Goal: Task Accomplishment & Management: Use online tool/utility

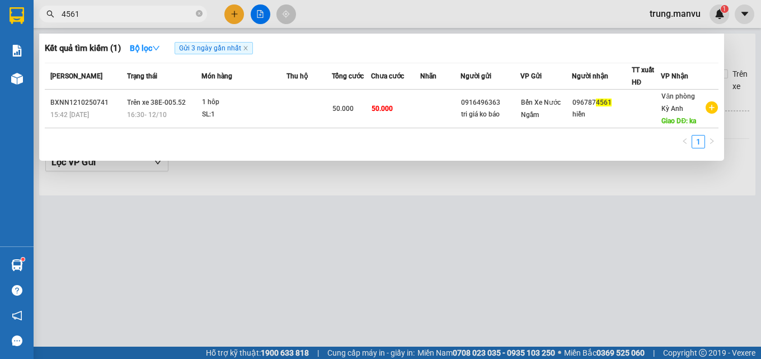
click at [262, 13] on div at bounding box center [380, 179] width 761 height 359
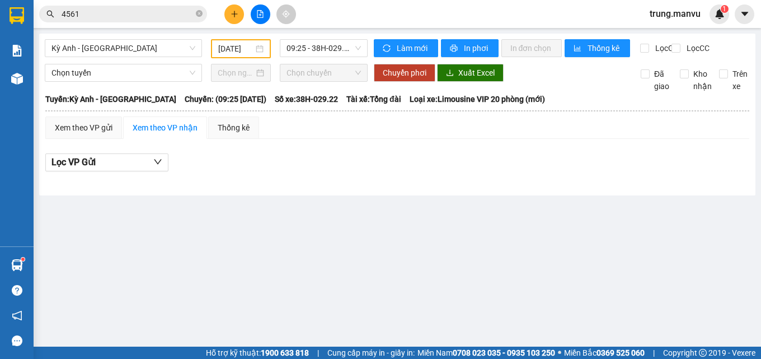
click at [237, 53] on input "[DATE]" at bounding box center [236, 49] width 36 height 12
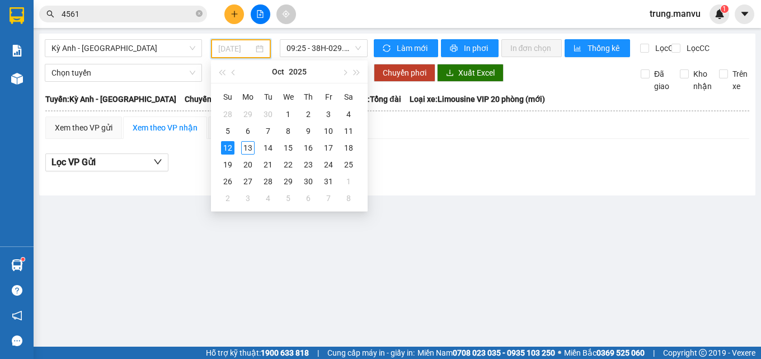
type input "[DATE]"
click at [229, 149] on div "12" at bounding box center [227, 147] width 13 height 13
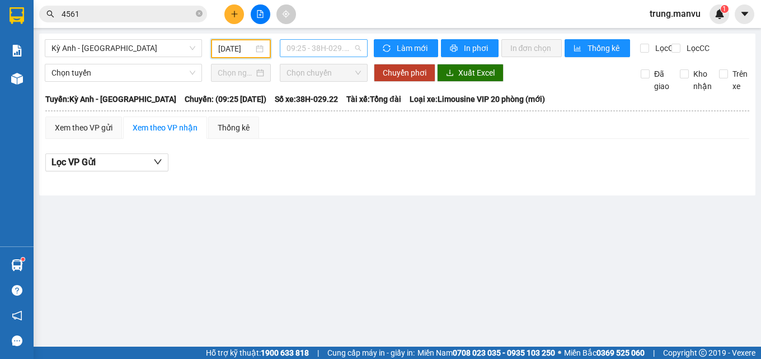
click at [312, 49] on span "09:25 - 38H-029.22" at bounding box center [323, 48] width 74 height 17
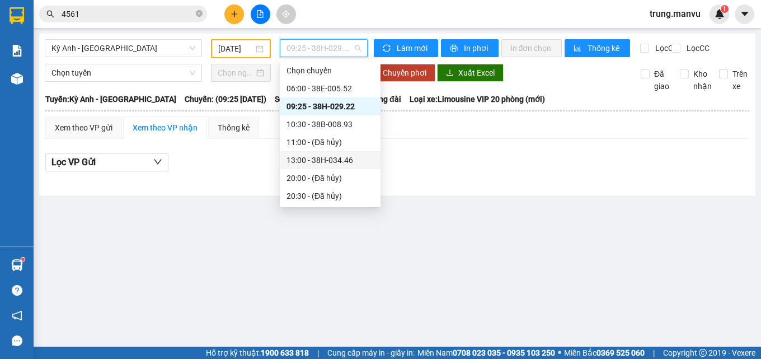
click at [335, 157] on div "13:00 - 38H-034.46" at bounding box center [329, 160] width 87 height 12
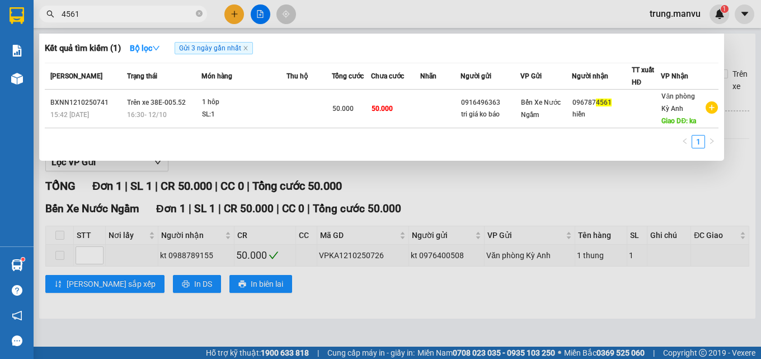
click at [92, 10] on input "4561" at bounding box center [128, 14] width 132 height 12
type input "4"
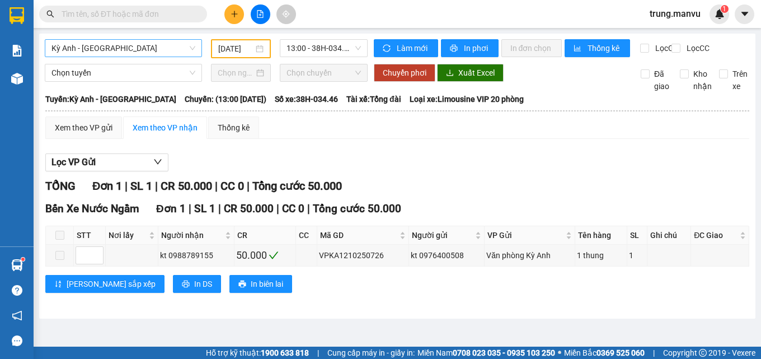
click at [159, 50] on span "Kỳ Anh - [GEOGRAPHIC_DATA]" at bounding box center [123, 48] width 144 height 17
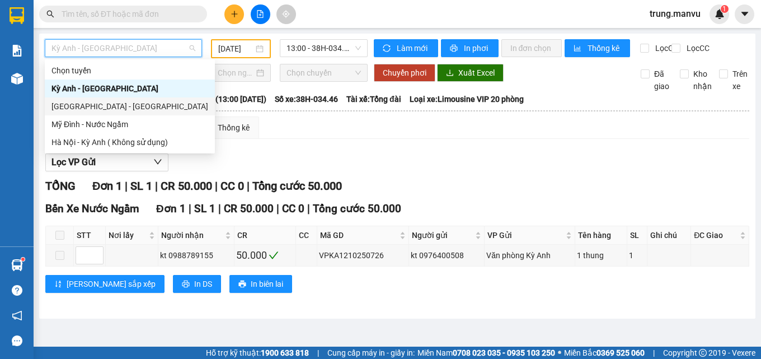
click at [128, 107] on div "[GEOGRAPHIC_DATA] - [GEOGRAPHIC_DATA]" at bounding box center [129, 106] width 157 height 12
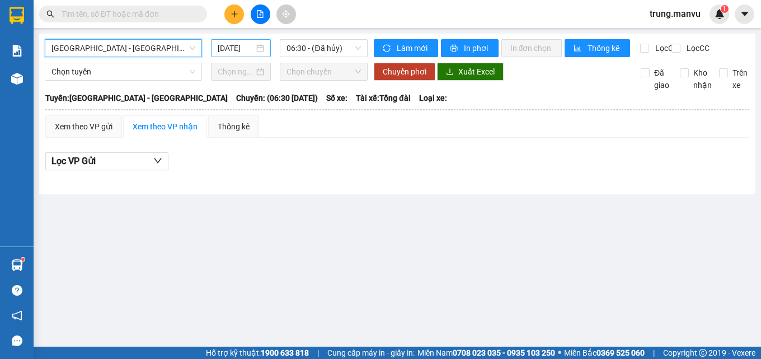
click at [228, 45] on input "[DATE]" at bounding box center [236, 48] width 37 height 12
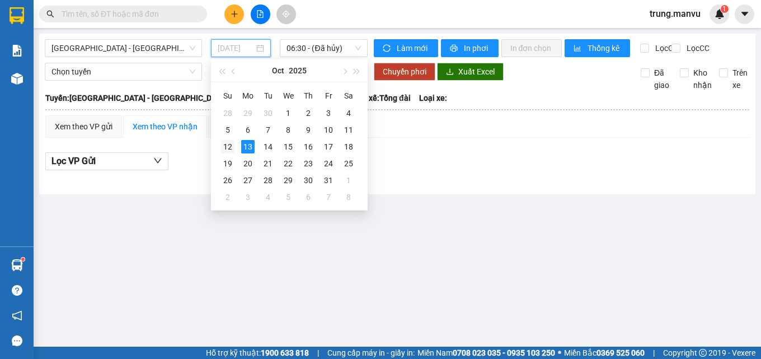
click at [224, 143] on div "12" at bounding box center [227, 146] width 13 height 13
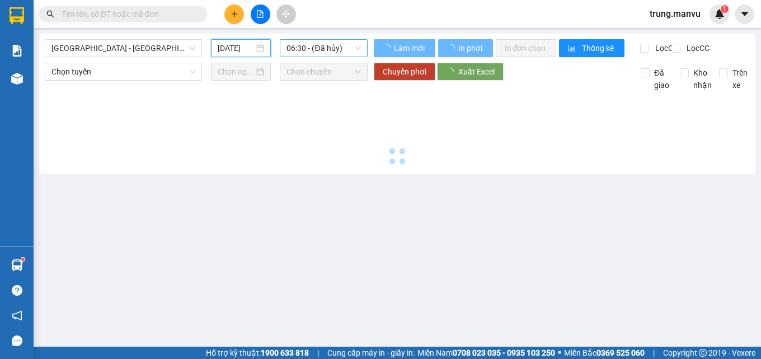
type input "[DATE]"
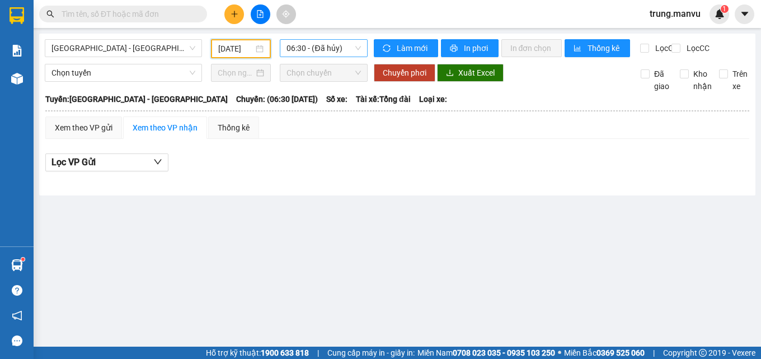
click at [349, 50] on span "06:30 - (Đã hủy)" at bounding box center [323, 48] width 74 height 17
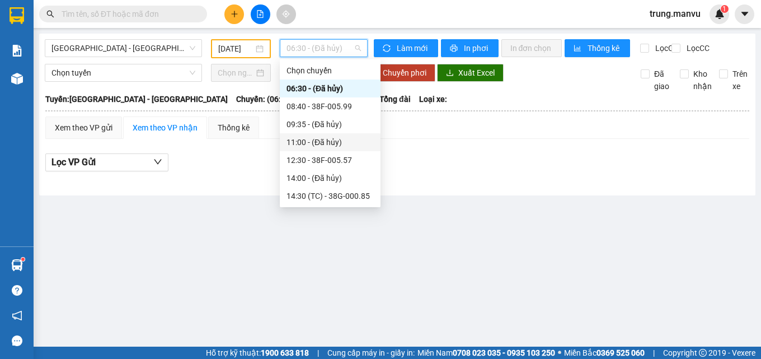
scroll to position [161, 0]
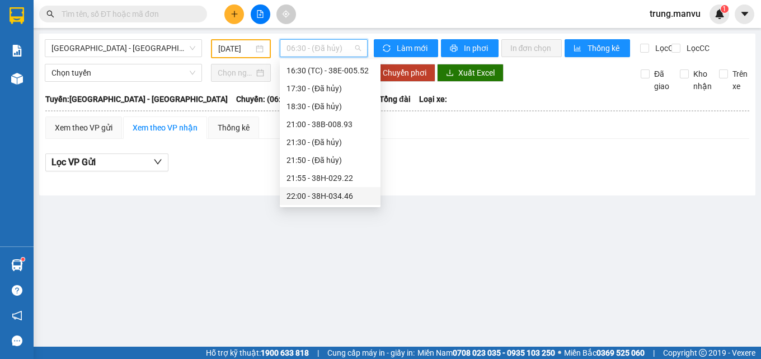
click at [337, 191] on div "22:00 - 38H-034.46" at bounding box center [329, 196] width 87 height 12
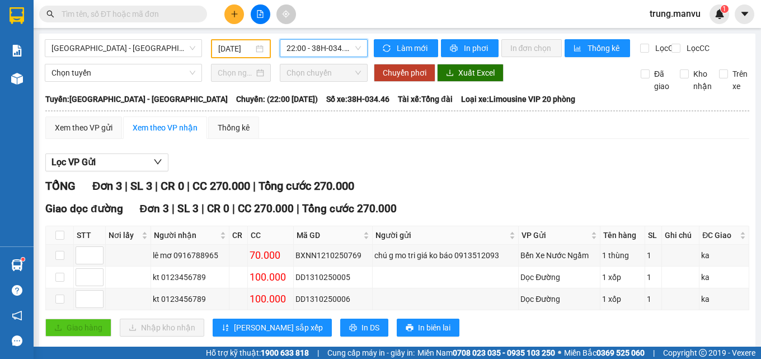
scroll to position [30, 0]
